Goal: Information Seeking & Learning: Learn about a topic

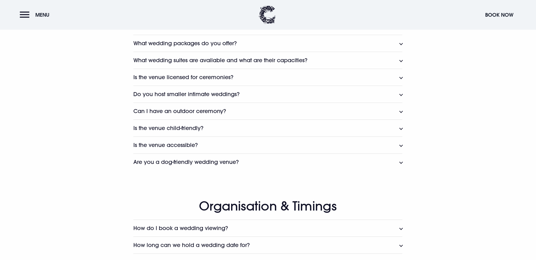
scroll to position [339, 0]
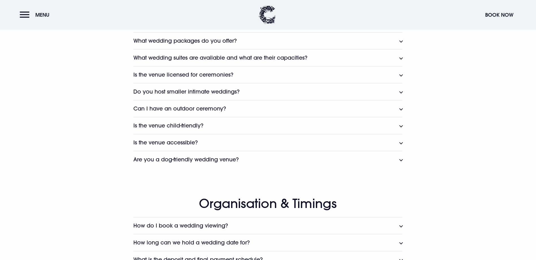
click at [276, 27] on h3 "Do you have any last-minute wedding dates available?" at bounding box center [206, 24] width 147 height 6
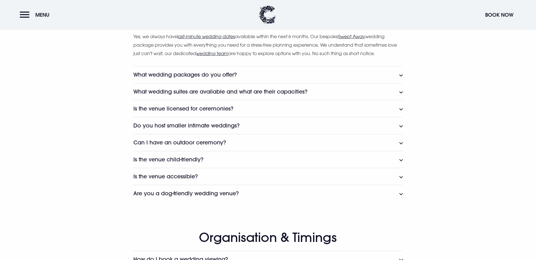
click at [257, 27] on h3 "Do you have any last-minute wedding dates available?" at bounding box center [206, 24] width 147 height 6
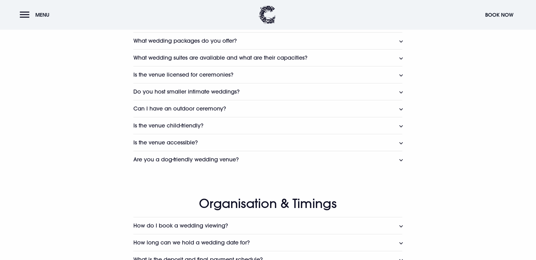
click at [245, 49] on button "What wedding packages do you offer?" at bounding box center [267, 40] width 269 height 17
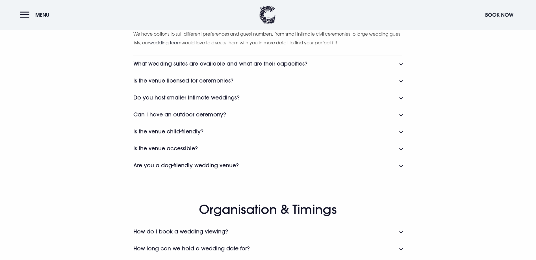
scroll to position [452, 0]
click at [282, 66] on h3 "What wedding suites are available and what are their capacities?" at bounding box center [220, 63] width 174 height 6
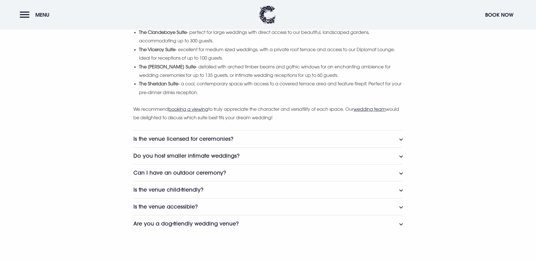
scroll to position [565, 0]
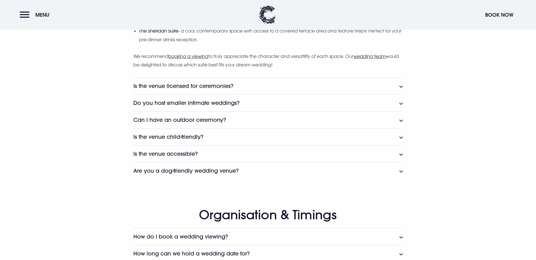
click at [177, 89] on h3 "Is the venue licensed for ceremonies?" at bounding box center [183, 86] width 100 height 6
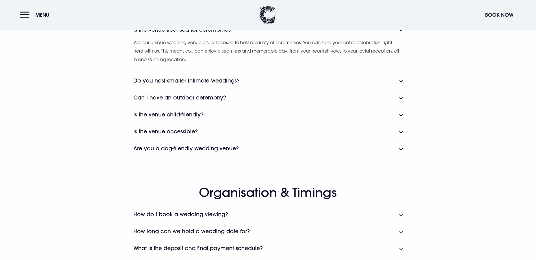
scroll to position [621, 0]
click at [195, 101] on h3 "Can I have an outdoor ceremony?" at bounding box center [179, 97] width 93 height 6
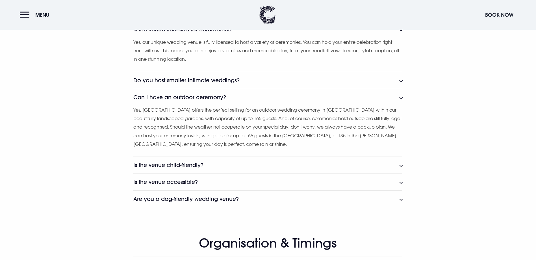
click at [197, 101] on h3 "Can I have an outdoor ceremony?" at bounding box center [179, 97] width 93 height 6
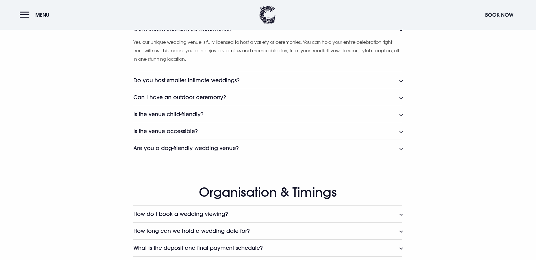
click at [210, 123] on button "Is the venue child-friendly?" at bounding box center [267, 114] width 269 height 17
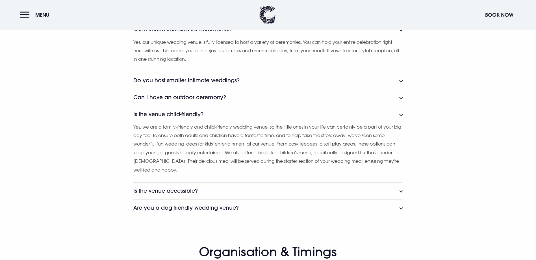
click at [210, 123] on button "Is the venue child-friendly?" at bounding box center [267, 114] width 269 height 17
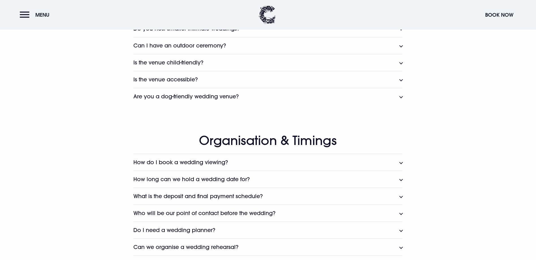
scroll to position [678, 0]
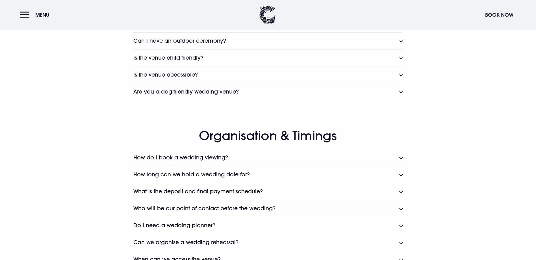
click at [256, 83] on button "Is the venue accessible?" at bounding box center [267, 74] width 269 height 17
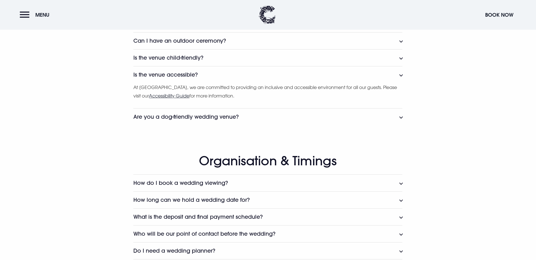
click at [256, 83] on button "Is the venue accessible?" at bounding box center [267, 74] width 269 height 17
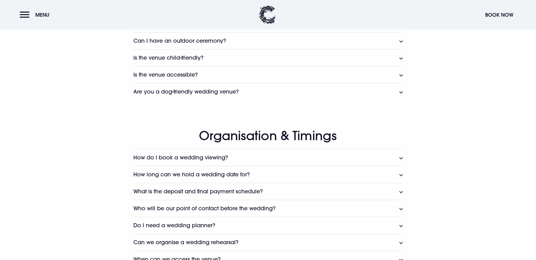
click at [241, 100] on button "Are you a dog-friendly wedding venue?" at bounding box center [267, 91] width 269 height 17
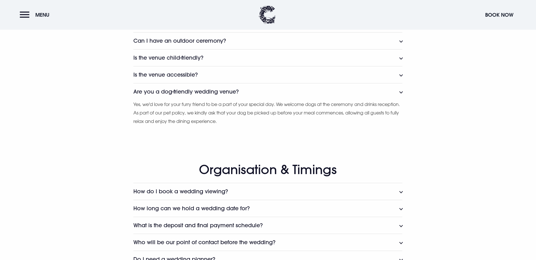
click at [241, 100] on button "Are you a dog-friendly wedding venue?" at bounding box center [267, 91] width 269 height 17
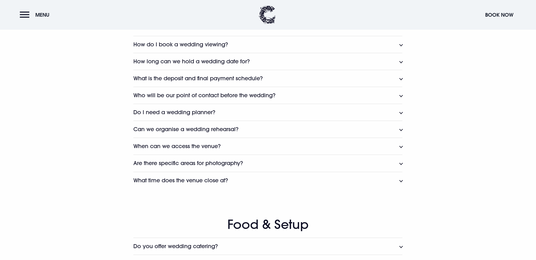
scroll to position [819, 0]
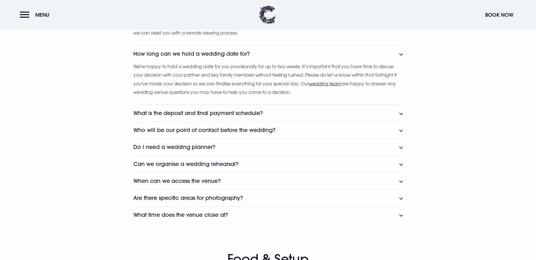
scroll to position [904, 0]
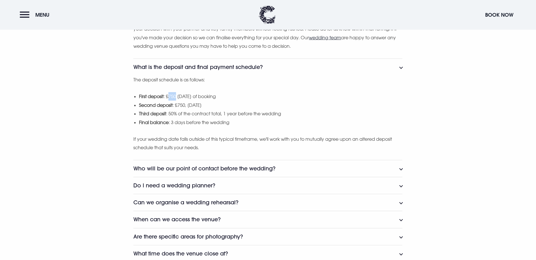
drag, startPoint x: 168, startPoint y: 153, endPoint x: 176, endPoint y: 153, distance: 8.2
drag, startPoint x: 176, startPoint y: 153, endPoint x: 189, endPoint y: 163, distance: 15.9
drag, startPoint x: 189, startPoint y: 163, endPoint x: 181, endPoint y: 174, distance: 14.0
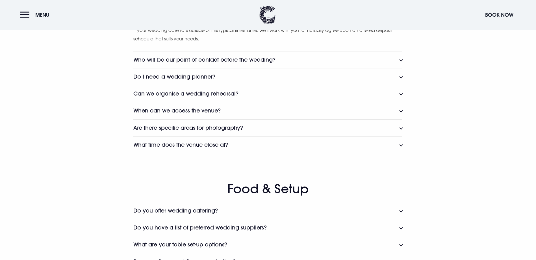
scroll to position [1016, 0]
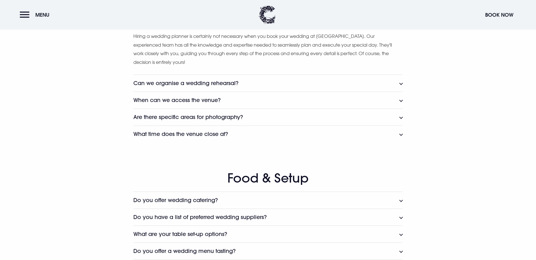
scroll to position [1073, 0]
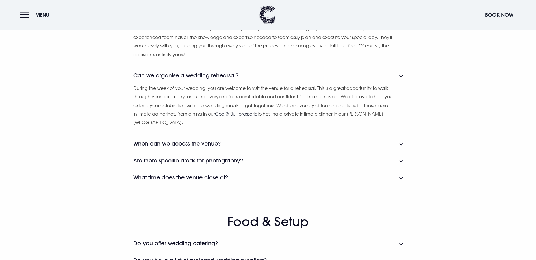
click at [246, 84] on button "Can we organise a wedding rehearsal?" at bounding box center [267, 75] width 269 height 17
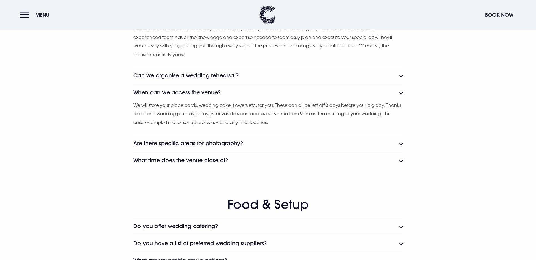
click at [228, 101] on button "When can we access the venue?" at bounding box center [267, 92] width 269 height 17
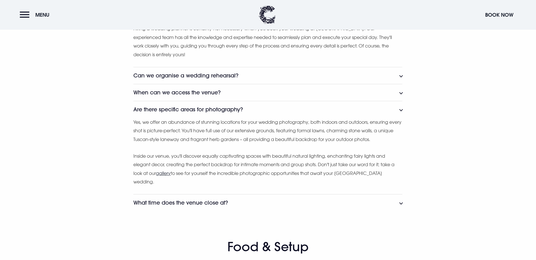
click at [195, 113] on h3 "Are there specific areas for photography?" at bounding box center [188, 109] width 110 height 6
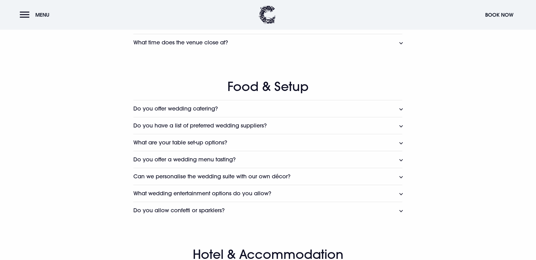
scroll to position [1158, 0]
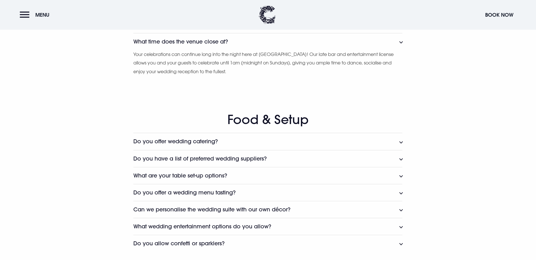
click at [238, 50] on button "What time does the venue close at?" at bounding box center [267, 41] width 269 height 17
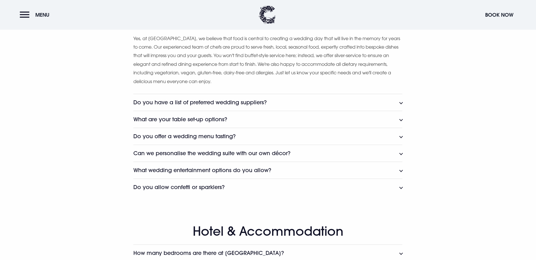
scroll to position [1242, 0]
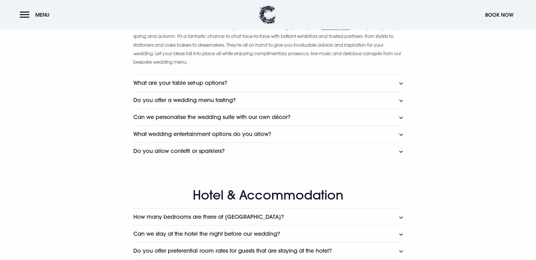
scroll to position [1327, 0]
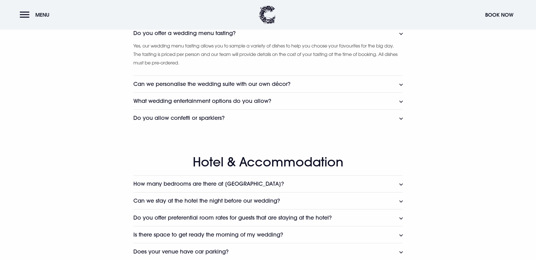
scroll to position [1412, 0]
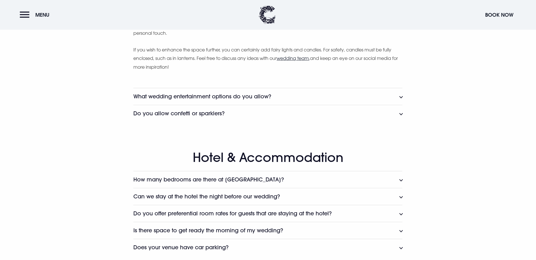
scroll to position [1496, 0]
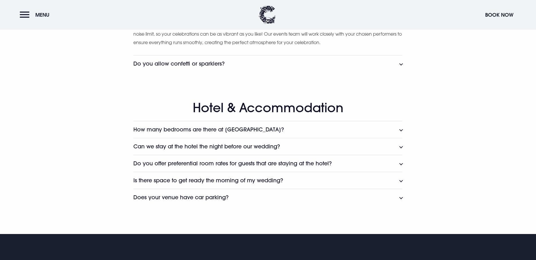
scroll to position [1609, 0]
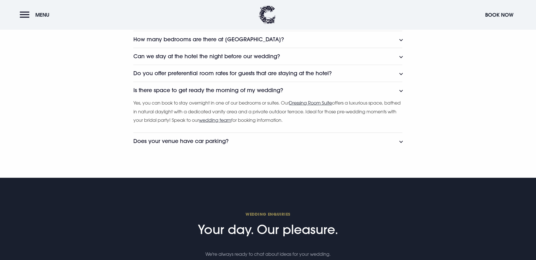
scroll to position [1666, 0]
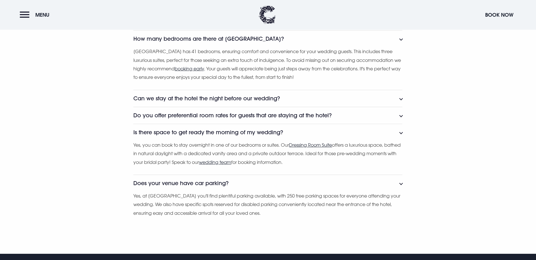
click at [26, 11] on button "Menu" at bounding box center [36, 15] width 32 height 12
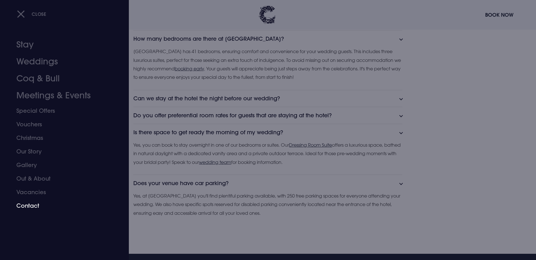
click at [25, 206] on link "Contact" at bounding box center [60, 206] width 89 height 14
